Goal: Task Accomplishment & Management: Use online tool/utility

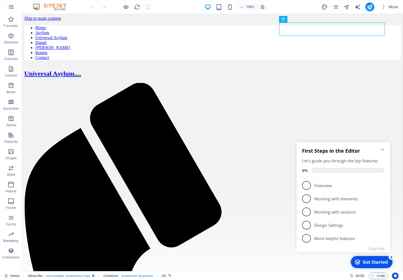
click at [383, 148] on icon "Minimize checklist" at bounding box center [382, 149] width 4 height 4
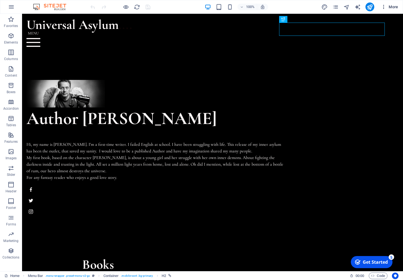
click at [391, 7] on span "More" at bounding box center [389, 7] width 17 height 6
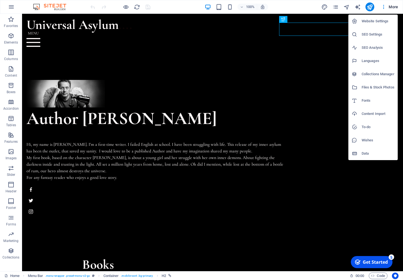
click at [374, 34] on h6 "SEO Settings" at bounding box center [377, 34] width 33 height 7
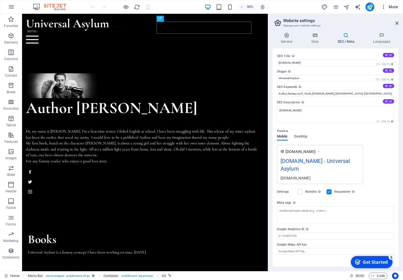
click at [394, 8] on span "More" at bounding box center [389, 7] width 17 height 6
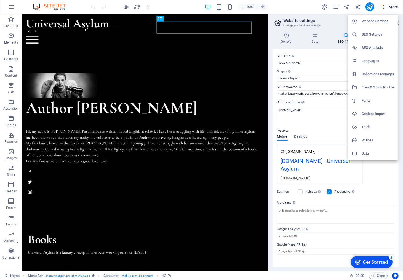
click at [379, 34] on h6 "SEO Settings" at bounding box center [377, 34] width 33 height 7
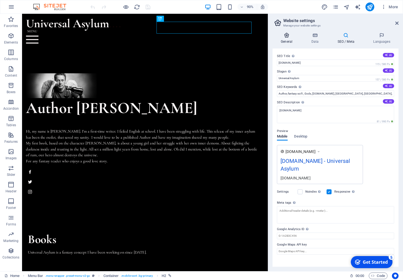
click at [284, 37] on icon at bounding box center [286, 36] width 28 height 6
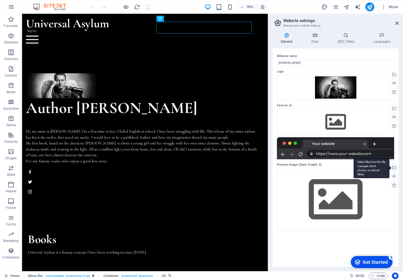
click at [394, 169] on div "Select files from the file manager, stock photos, or upload file(s)" at bounding box center [393, 168] width 8 height 8
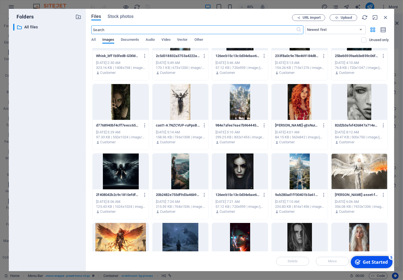
scroll to position [66, 0]
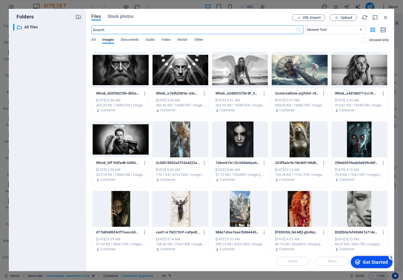
click at [126, 137] on div at bounding box center [121, 140] width 56 height 36
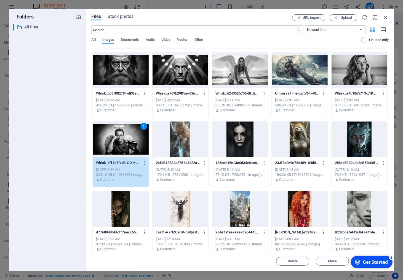
click at [129, 152] on div "1" at bounding box center [121, 140] width 56 height 36
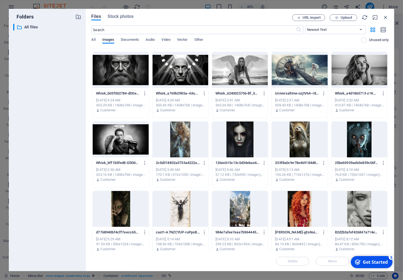
click at [129, 152] on div at bounding box center [121, 140] width 56 height 36
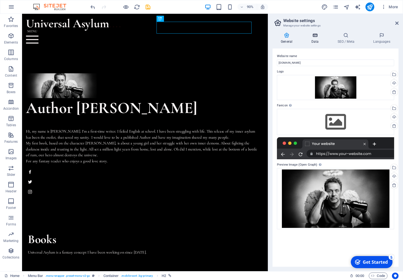
click at [315, 38] on icon at bounding box center [315, 36] width 24 height 6
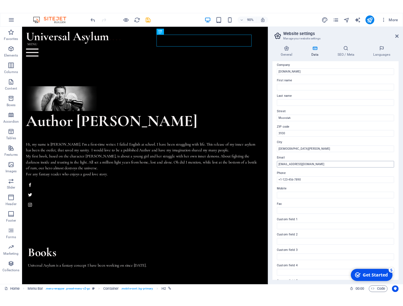
scroll to position [0, 0]
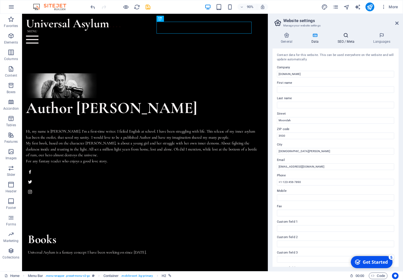
click at [345, 37] on icon at bounding box center [346, 36] width 34 height 6
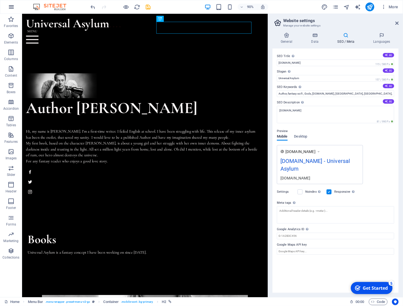
click at [13, 4] on icon "button" at bounding box center [11, 7] width 7 height 7
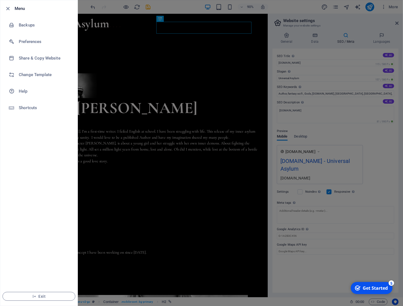
click at [116, 55] on div at bounding box center [201, 153] width 403 height 306
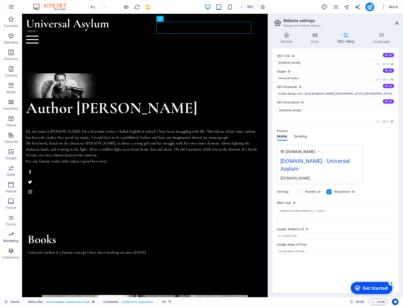
click at [11, 237] on icon "button" at bounding box center [11, 234] width 7 height 7
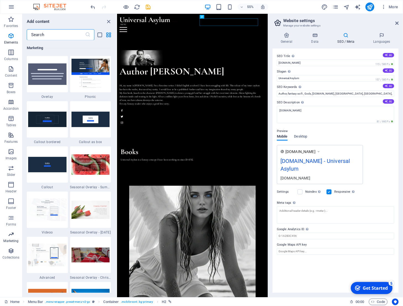
scroll to position [4598, 0]
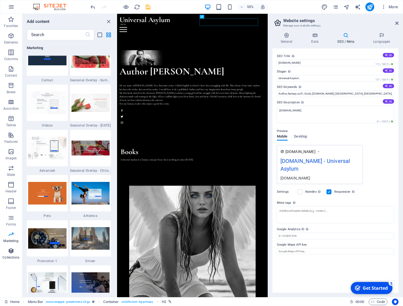
click at [12, 251] on icon "button" at bounding box center [11, 251] width 7 height 7
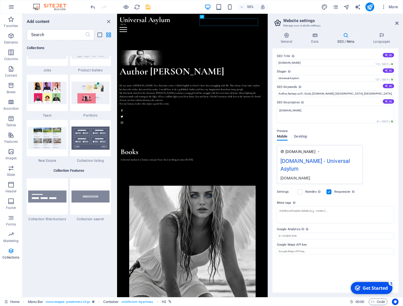
scroll to position [5154, 0]
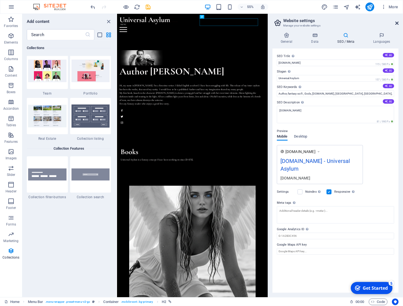
click at [396, 23] on icon at bounding box center [396, 23] width 3 height 4
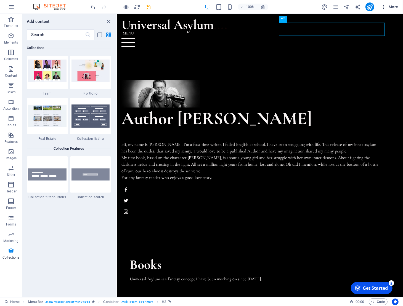
click at [392, 6] on span "More" at bounding box center [389, 7] width 17 height 6
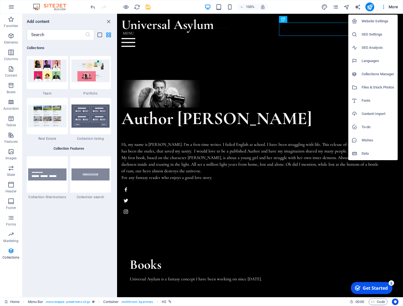
click at [374, 88] on h6 "Files & Stock Photos" at bounding box center [377, 87] width 33 height 7
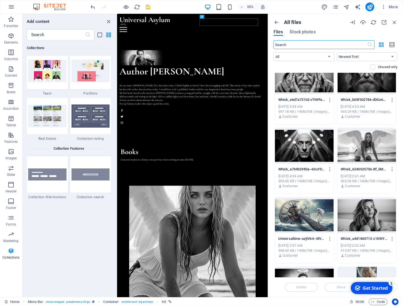
scroll to position [81, 0]
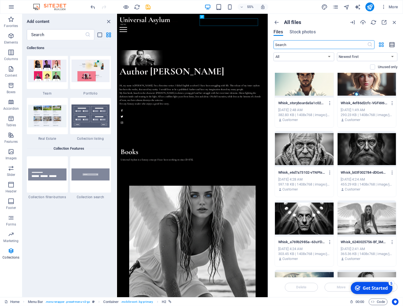
click at [391, 45] on icon "button" at bounding box center [392, 45] width 6 height 6
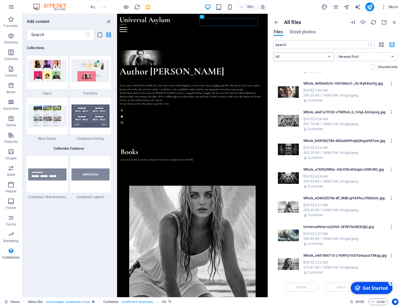
click at [273, 52] on select "All Images Documents Audio Video Vector Other" at bounding box center [303, 56] width 61 height 9
select select "document"
click option "Documents" at bounding box center [0, 0] width 0 height 0
